Goal: Information Seeking & Learning: Check status

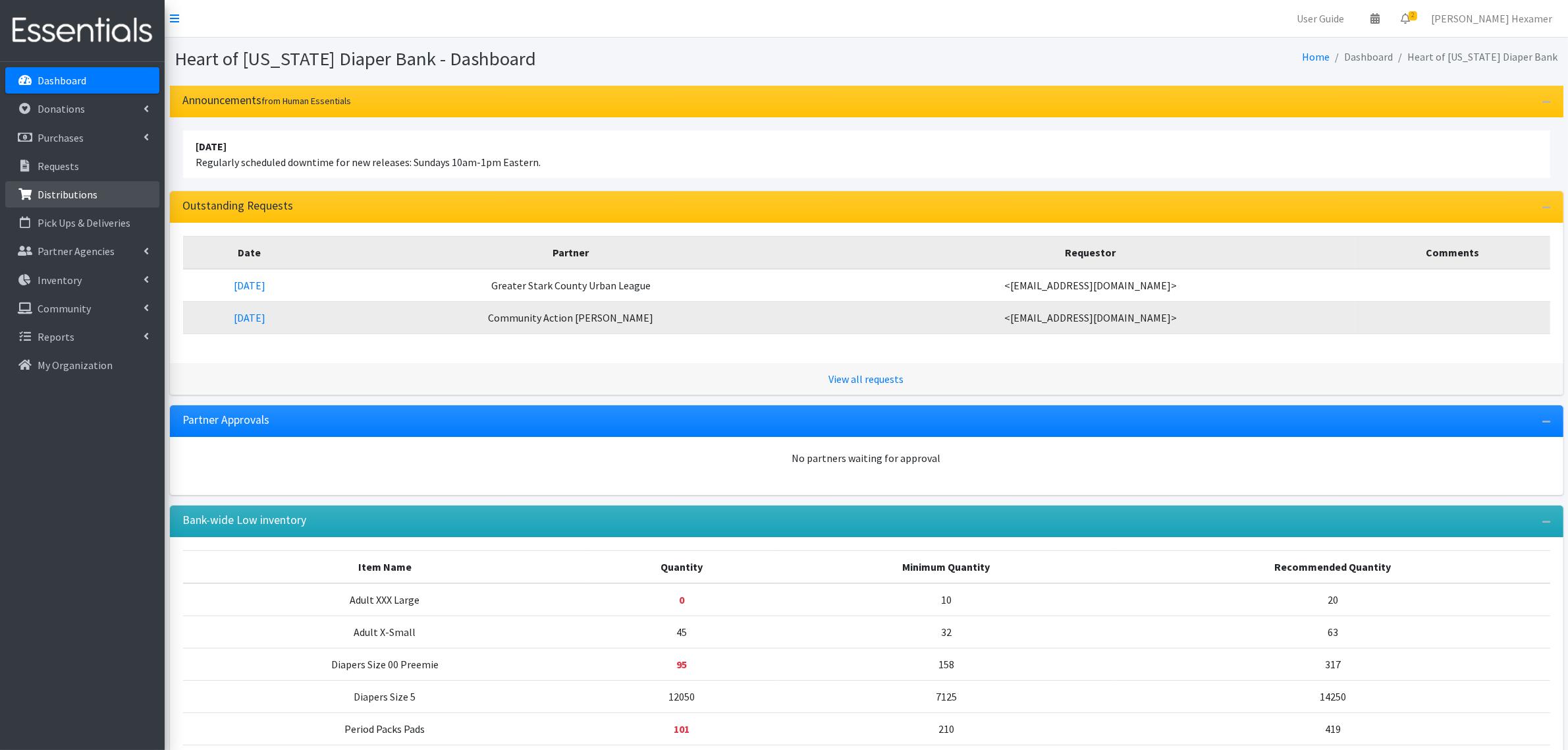
click at [66, 191] on p "Distributions" at bounding box center [67, 194] width 60 height 13
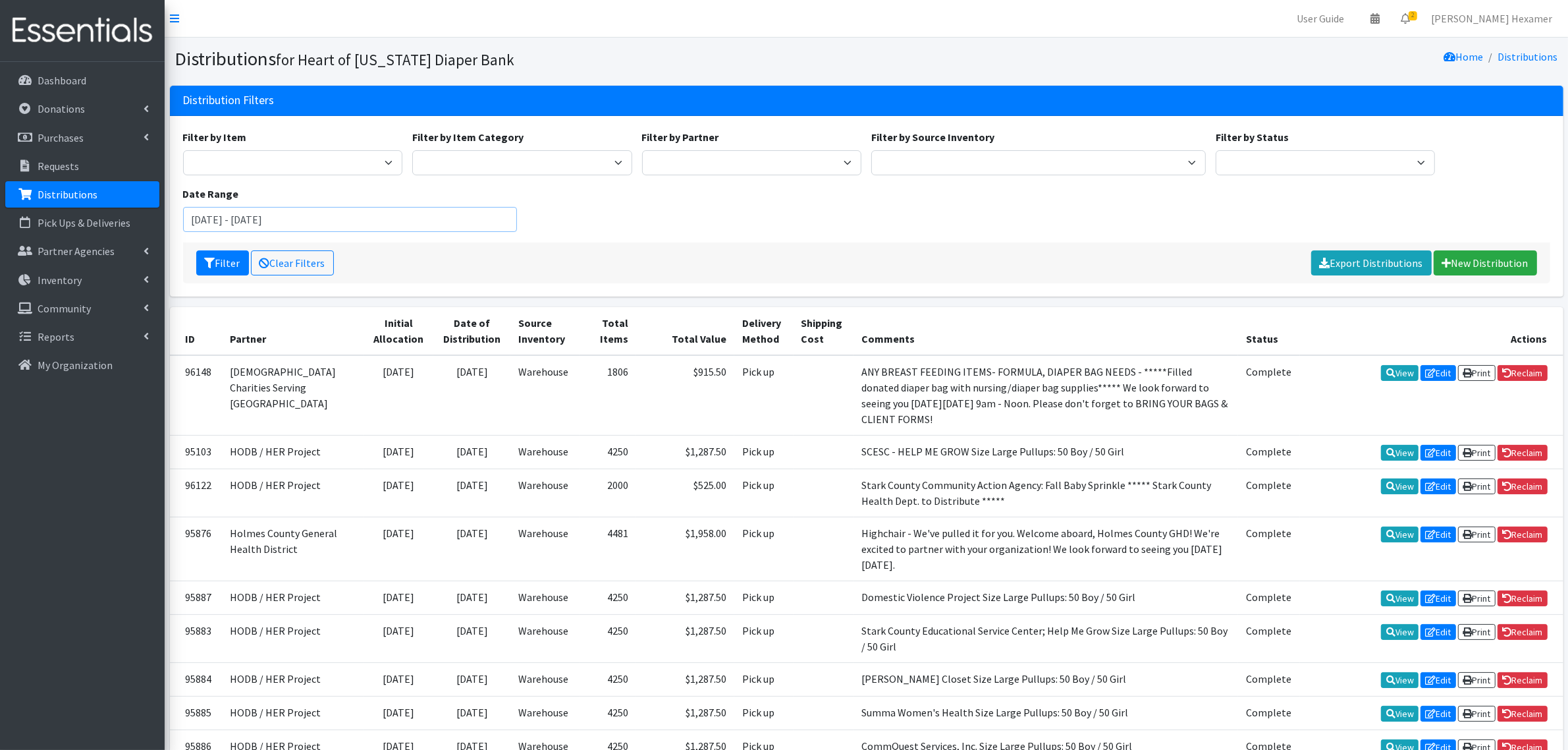
drag, startPoint x: 242, startPoint y: 218, endPoint x: 181, endPoint y: 224, distance: 61.3
click at [181, 224] on div "Date Range July 7, 2025 - October 7, 2025" at bounding box center [350, 208] width 345 height 46
type input "[DATE] - [DATE]"
click at [230, 259] on button "Filter" at bounding box center [223, 262] width 53 height 25
click at [509, 160] on select "Period Supplies Adult Incontinence Diapers Wipes Pull- Ups" at bounding box center [522, 163] width 220 height 25
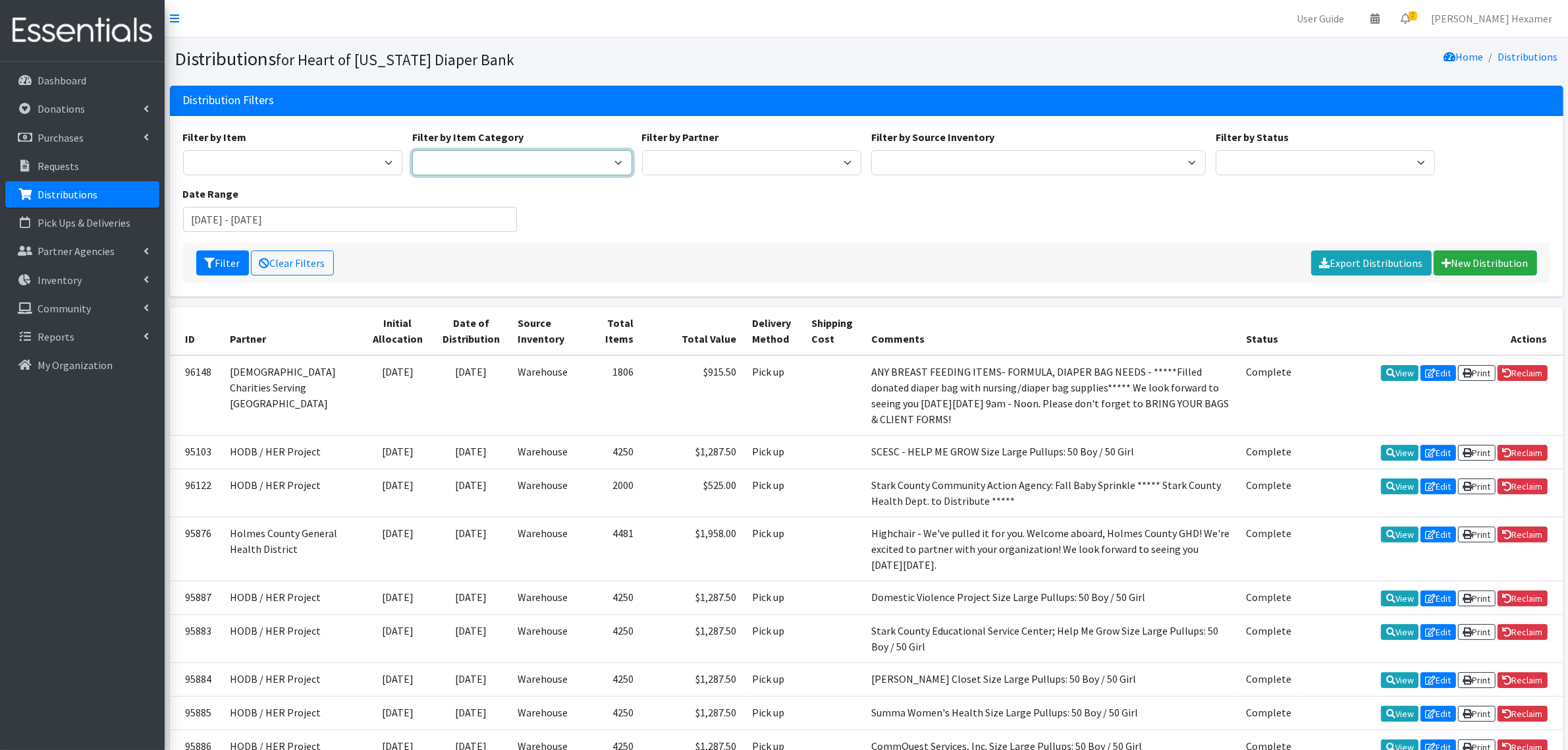
select select "44"
click at [412, 151] on select "Period Supplies Adult Incontinence Diapers Wipes Pull- Ups" at bounding box center [522, 163] width 220 height 25
click at [228, 260] on button "Filter" at bounding box center [223, 262] width 53 height 25
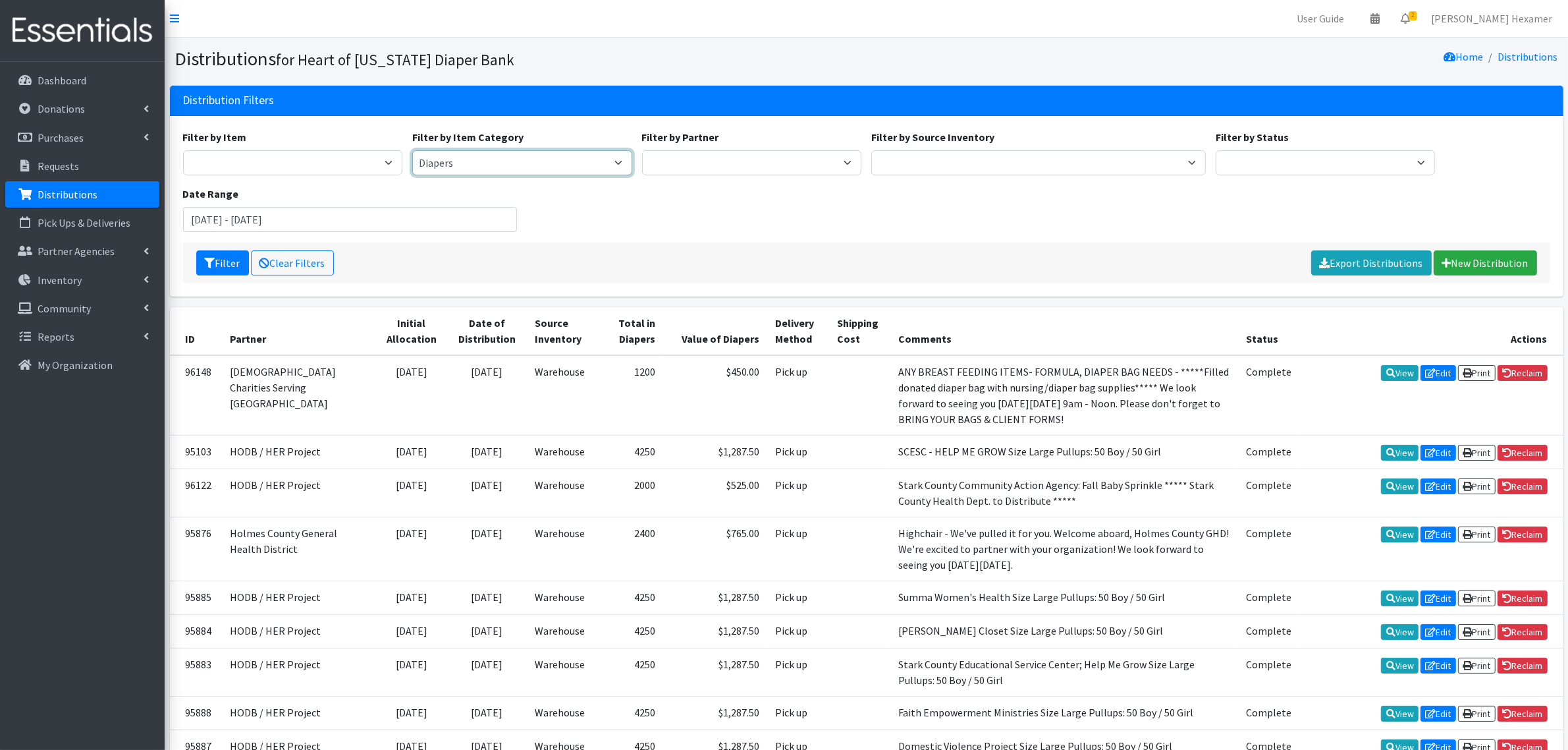
click at [525, 161] on select "Period Supplies Adult Incontinence Diapers Wipes Pull- Ups" at bounding box center [522, 163] width 220 height 25
select select "380"
click at [412, 151] on select "Period Supplies Adult Incontinence Diapers Wipes Pull- Ups" at bounding box center [522, 163] width 220 height 25
click at [223, 267] on button "Filter" at bounding box center [223, 262] width 53 height 25
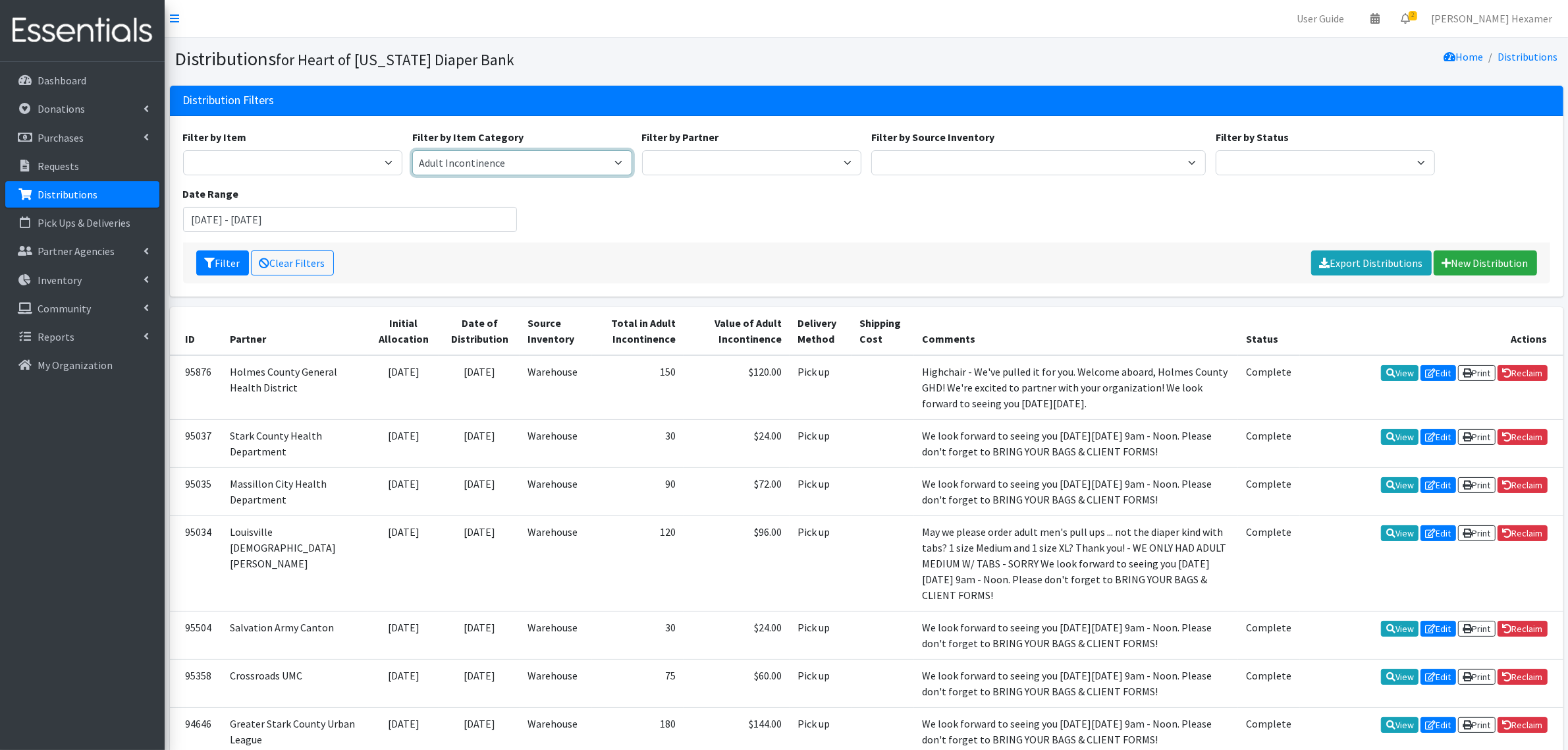
click at [548, 159] on select "Period Supplies Adult Incontinence Diapers Wipes Pull- Ups" at bounding box center [522, 163] width 220 height 25
select select "27"
click at [412, 151] on select "Period Supplies Adult Incontinence Diapers Wipes Pull- Ups" at bounding box center [522, 163] width 220 height 25
click at [228, 264] on button "Filter" at bounding box center [223, 262] width 53 height 25
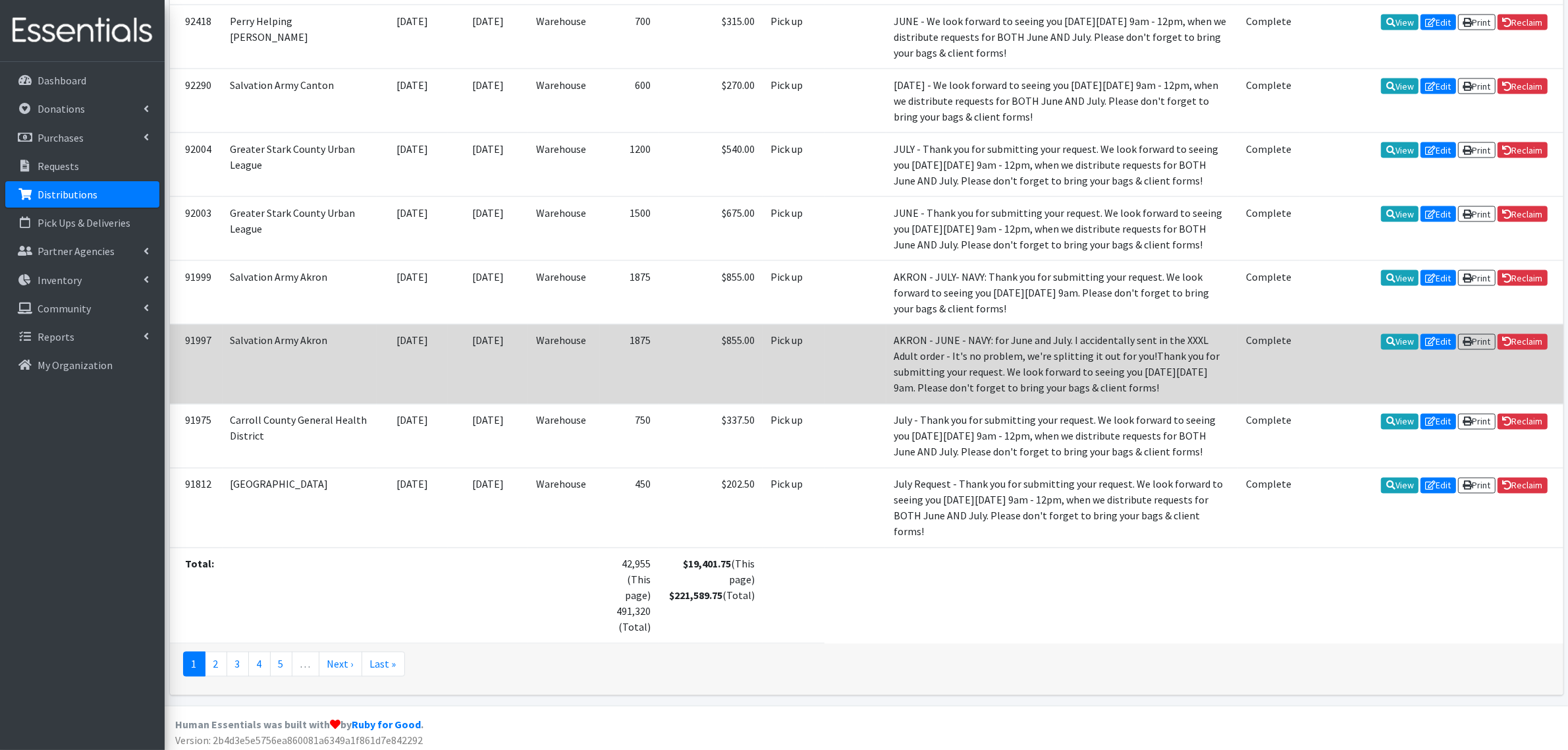
scroll to position [2809, 0]
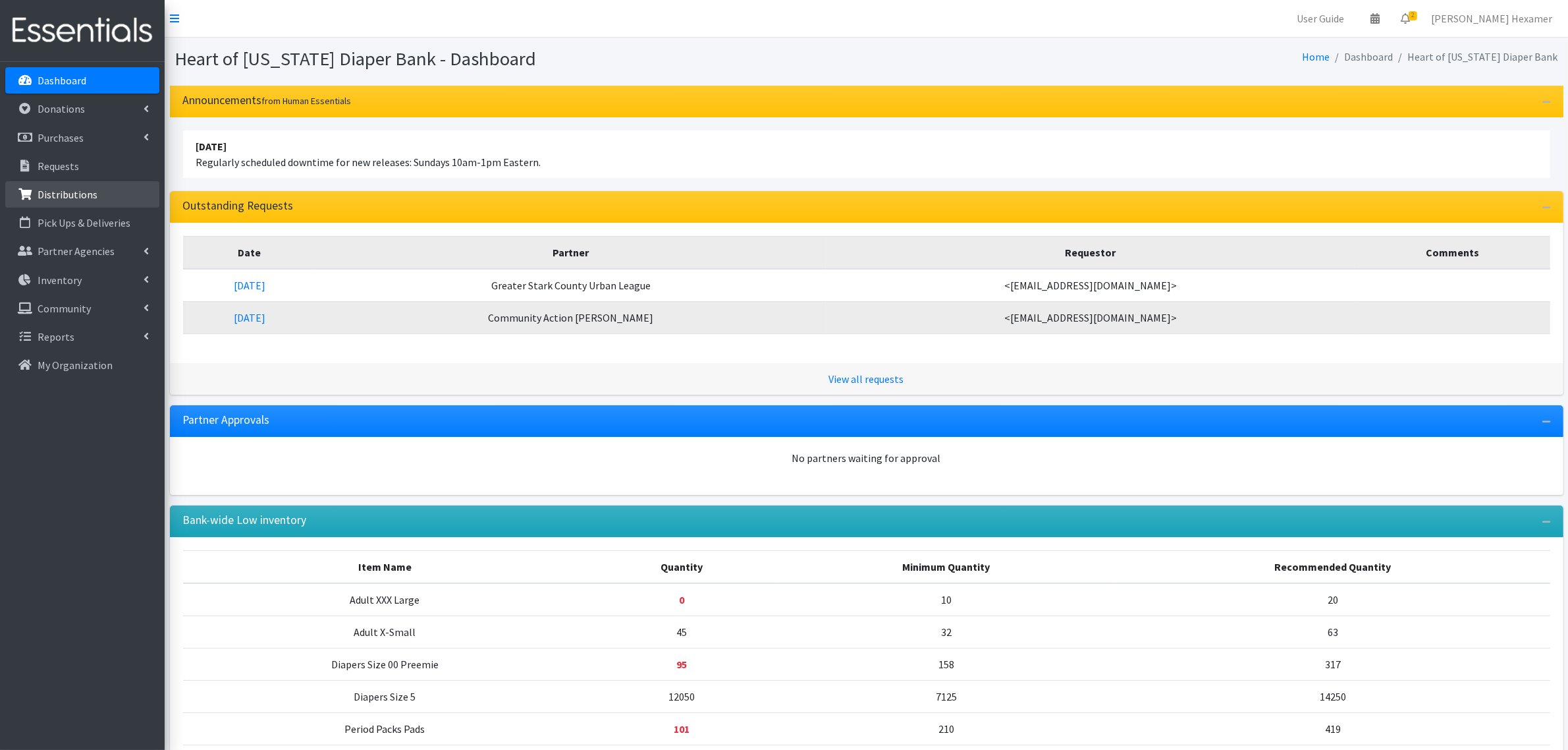
click at [83, 191] on p "Distributions" at bounding box center [67, 194] width 60 height 13
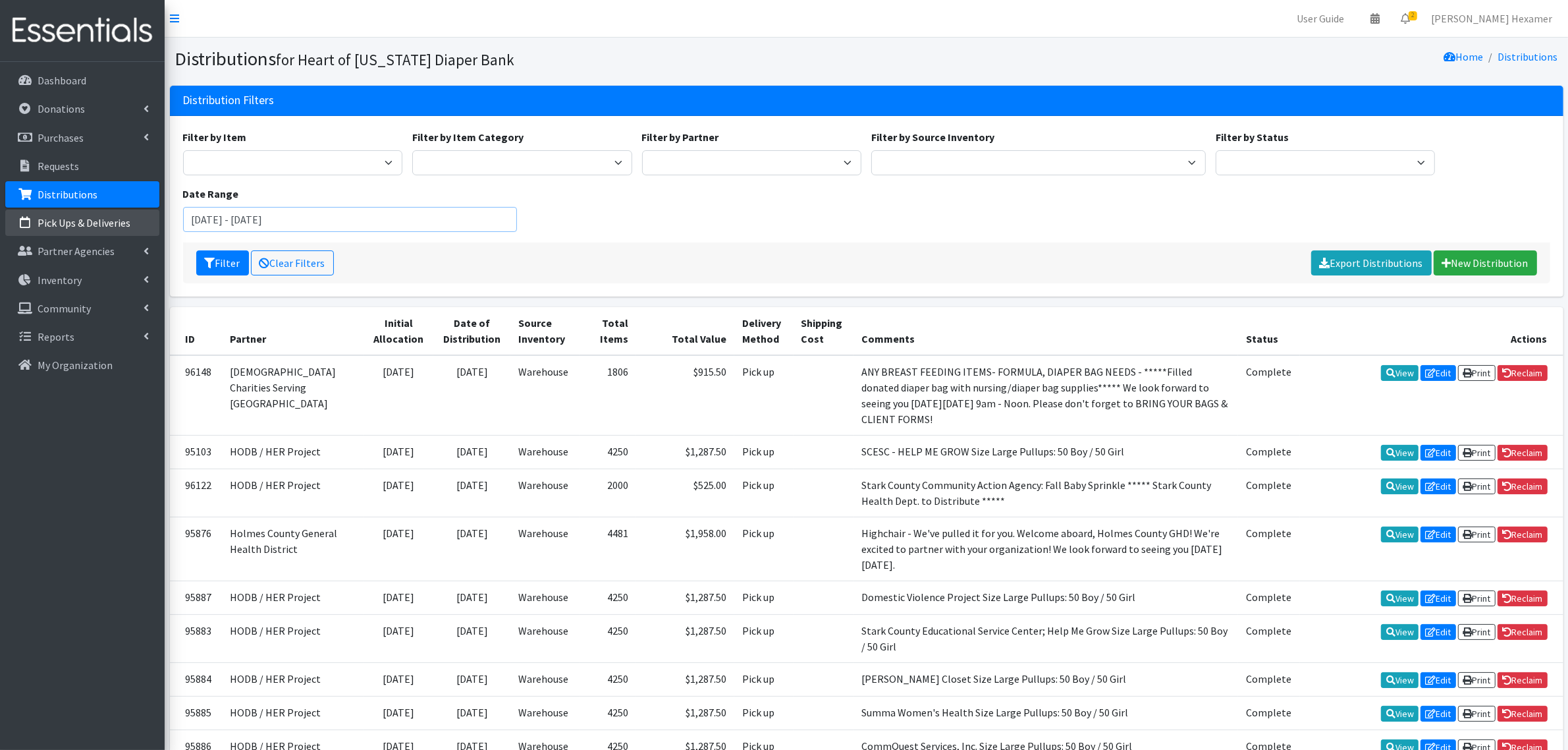
drag, startPoint x: 325, startPoint y: 218, endPoint x: 145, endPoint y: 218, distance: 180.0
type input "J"
type input "[DATE] - [DATE]"
click at [229, 255] on button "Filter" at bounding box center [223, 262] width 53 height 25
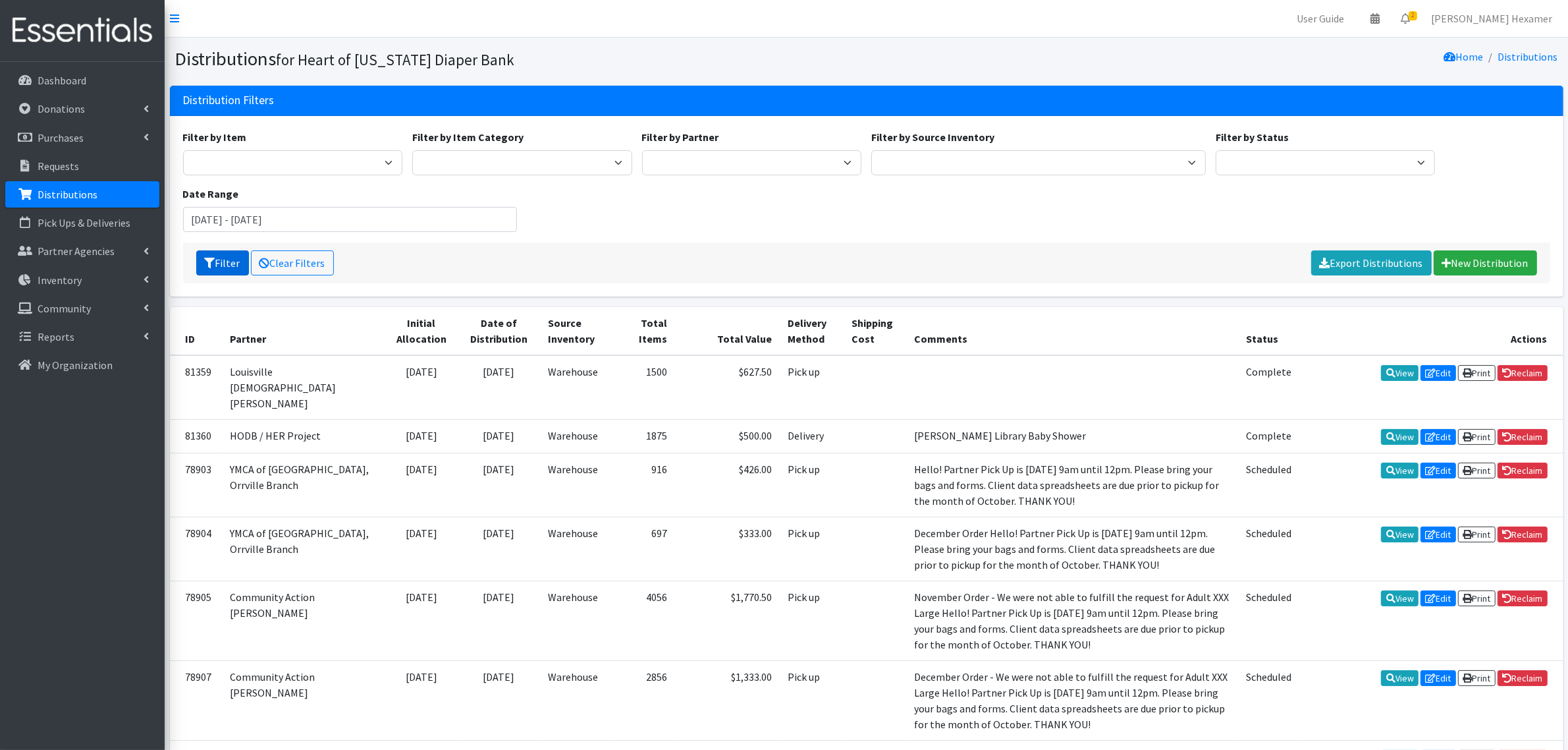
click at [236, 260] on button "Filter" at bounding box center [223, 262] width 53 height 25
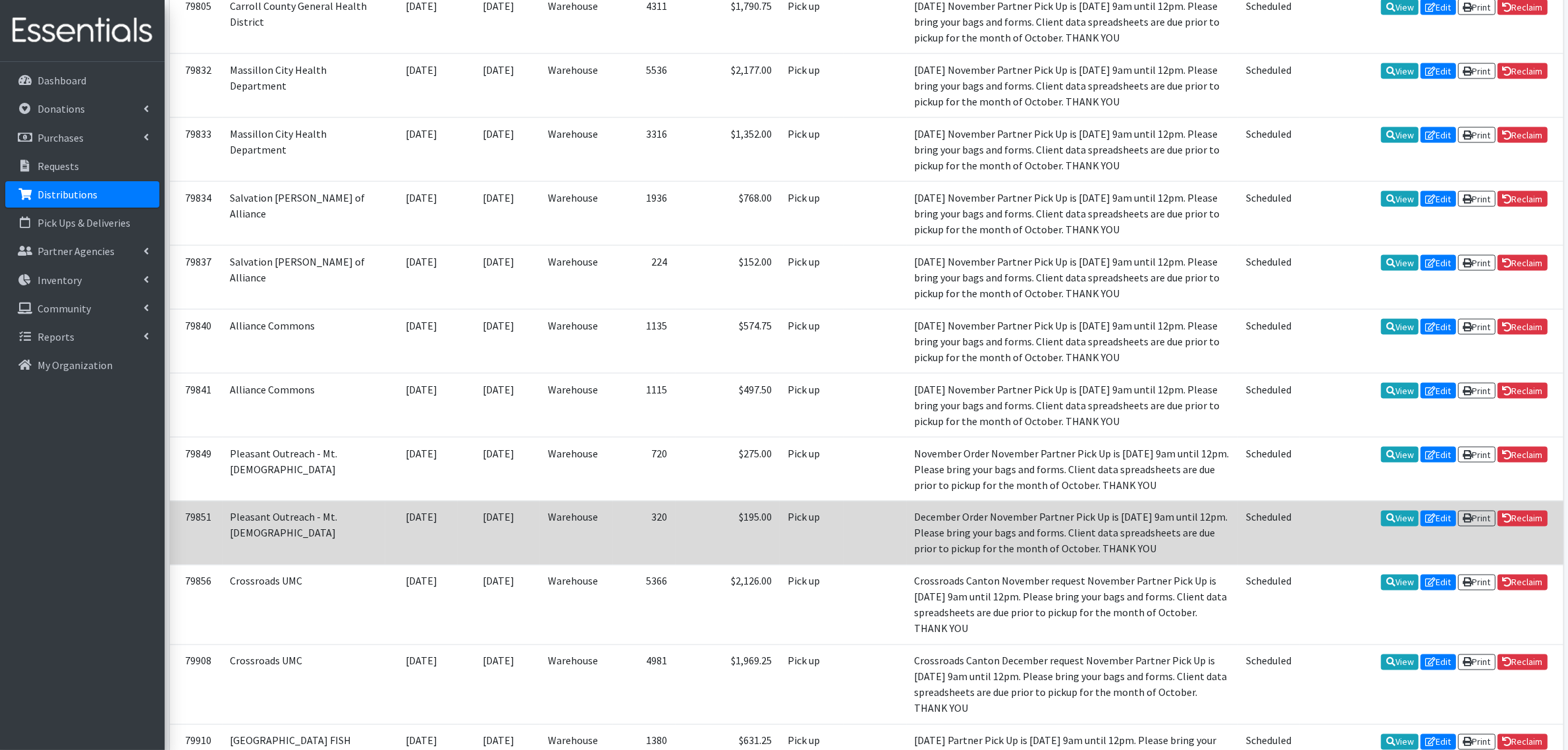
scroll to position [2998, 0]
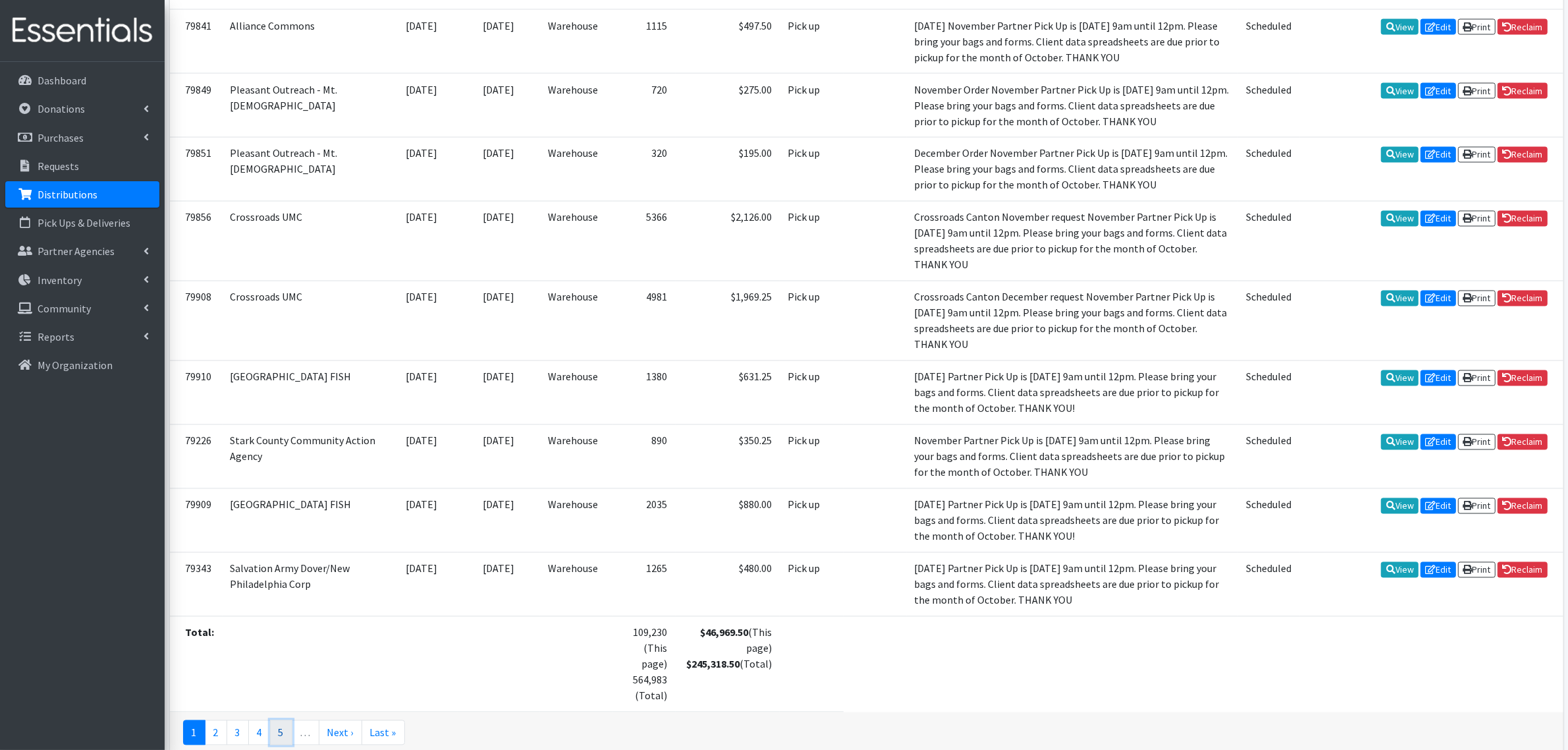
click at [280, 720] on link "5" at bounding box center [281, 732] width 23 height 25
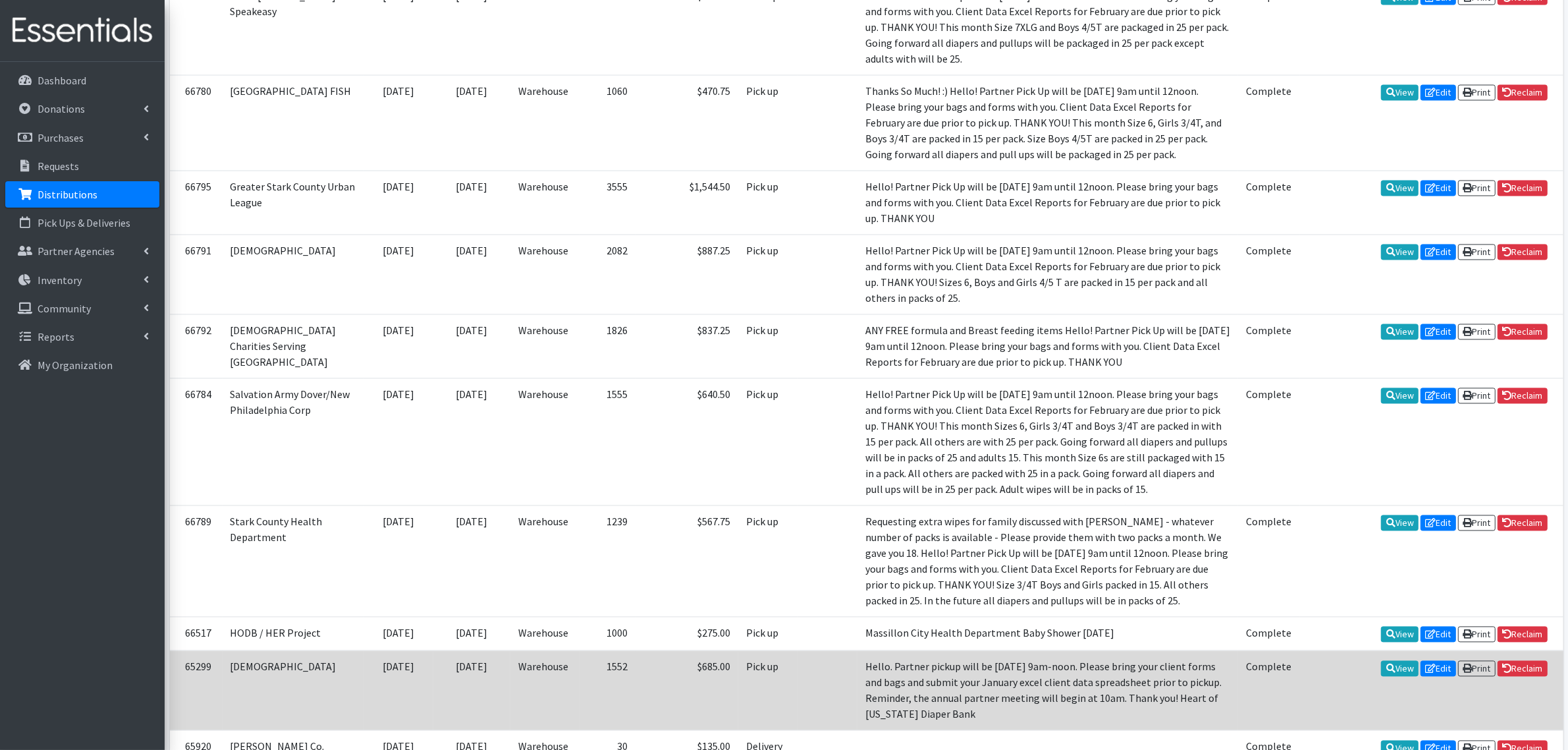
scroll to position [3265, 0]
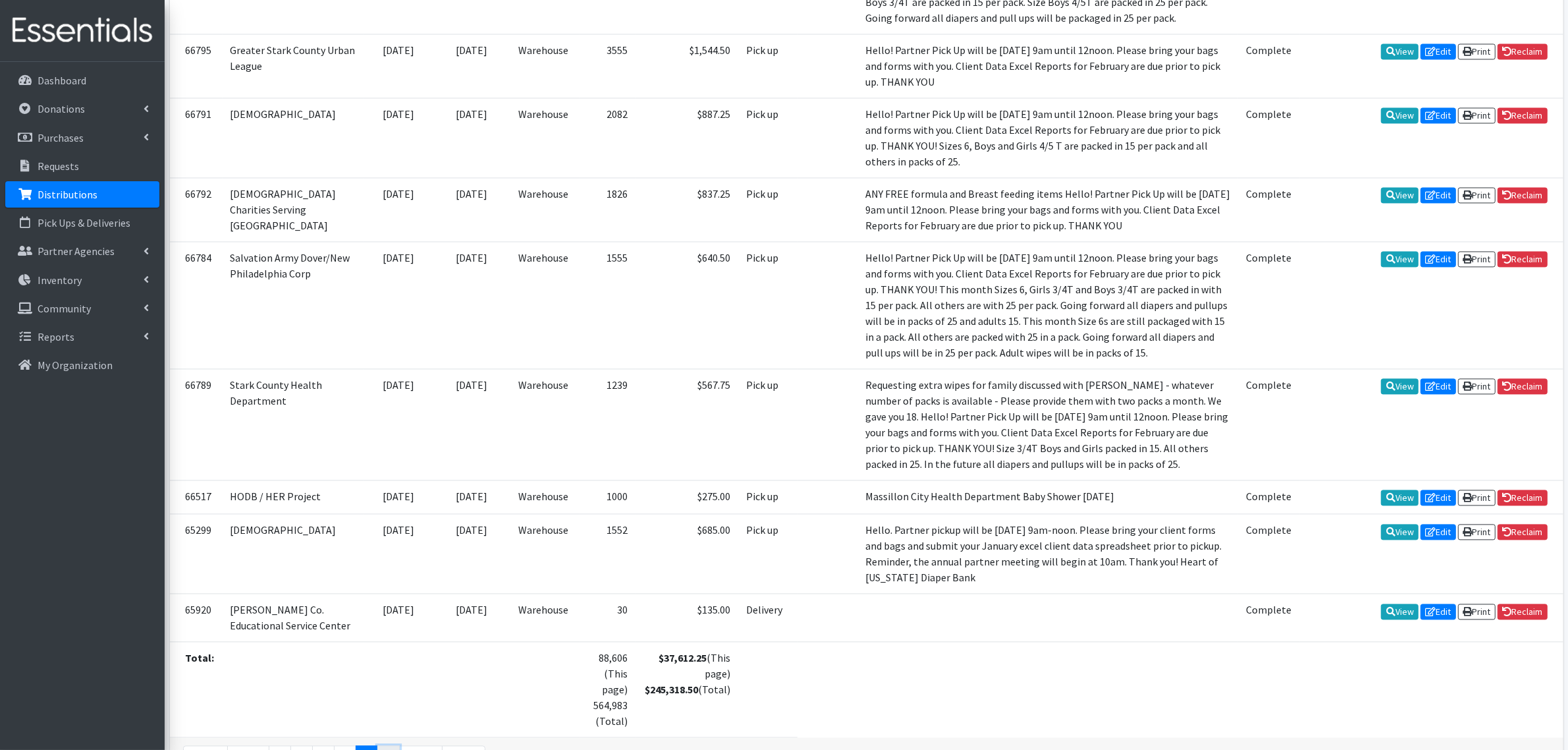
click at [392, 745] on link "6" at bounding box center [389, 758] width 23 height 25
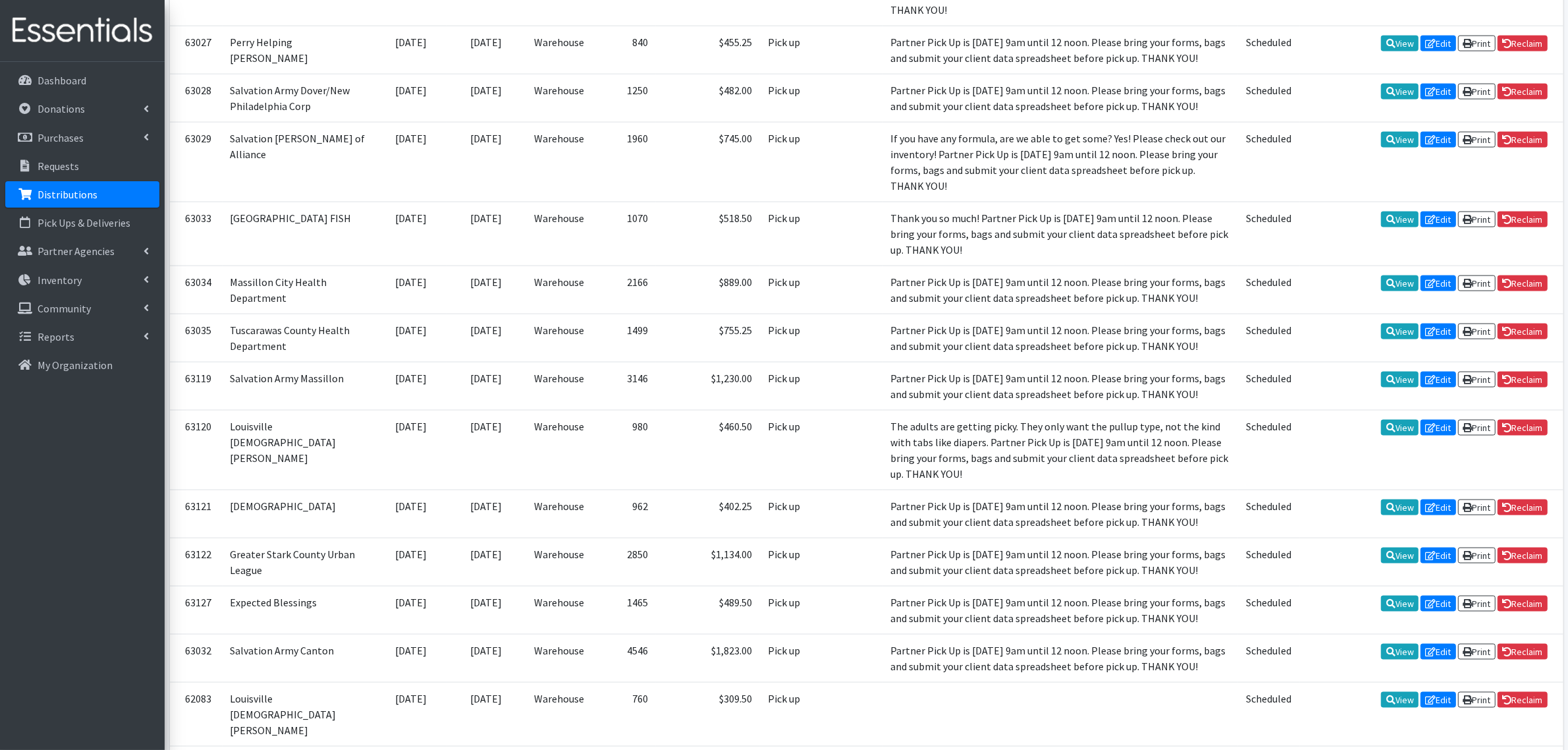
scroll to position [2580, 0]
